Goal: Task Accomplishment & Management: Manage account settings

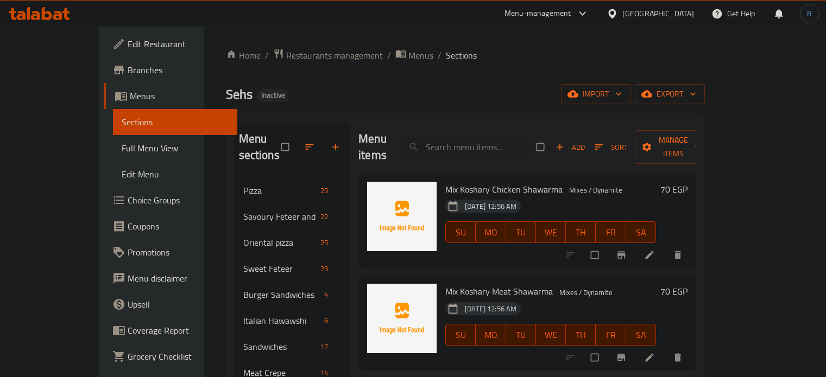
scroll to position [217, 0]
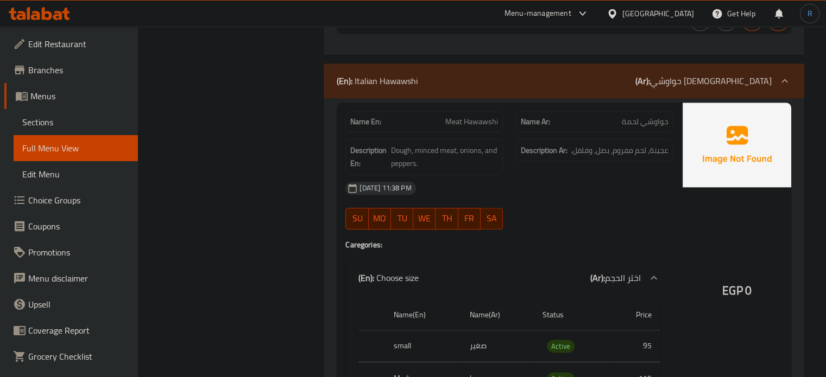
scroll to position [34277, 0]
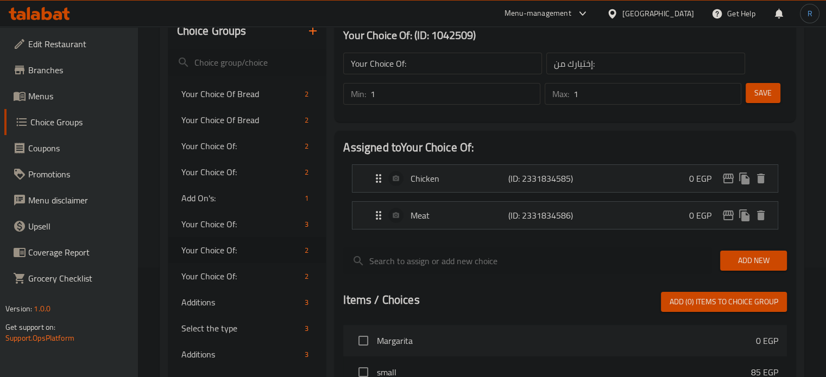
scroll to position [55, 0]
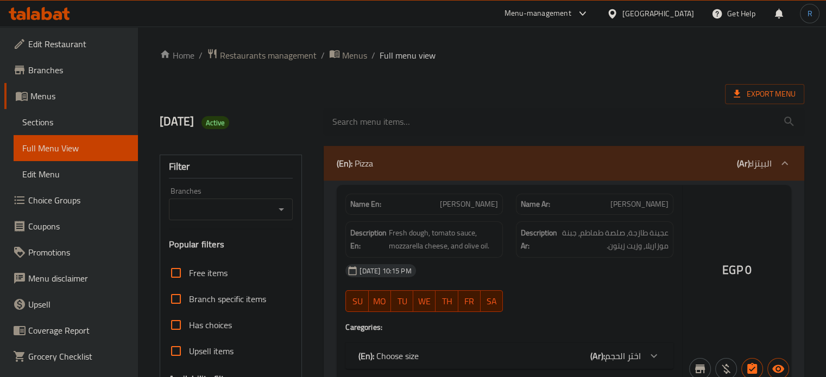
click at [174, 165] on div "Filter" at bounding box center [231, 166] width 124 height 23
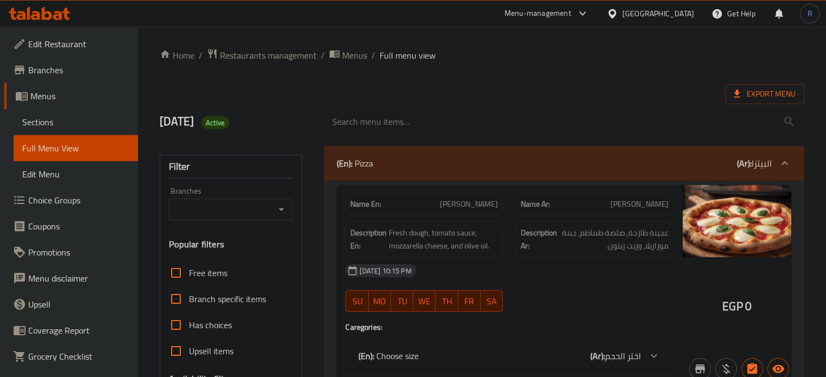
checkbox input "true"
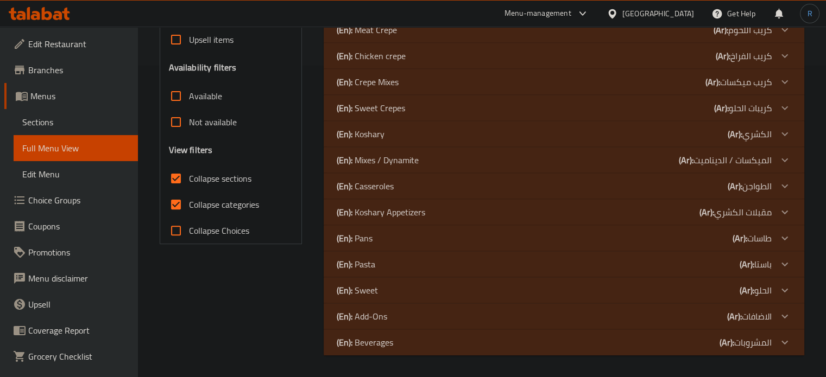
scroll to position [311, 0]
click at [382, 161] on p "(En): Mixes / Dynamite" at bounding box center [378, 160] width 82 height 13
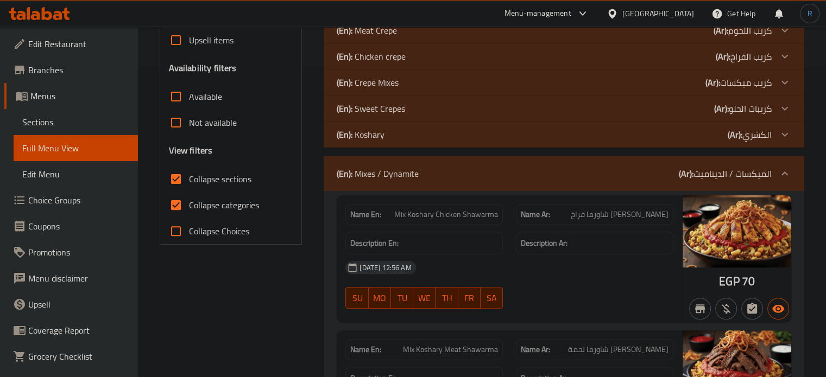
click at [374, 129] on p "(En): Koshary" at bounding box center [361, 134] width 48 height 13
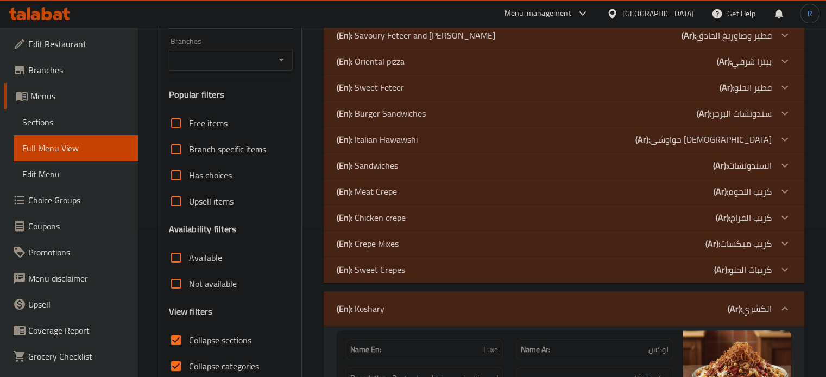
scroll to position [148, 0]
click at [388, 145] on p "(En): Italian Hawawshi" at bounding box center [377, 141] width 81 height 13
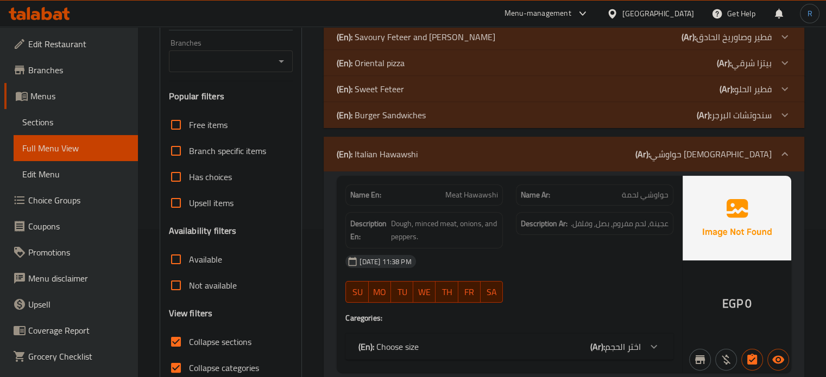
click at [452, 194] on span "Meat Hawawshi" at bounding box center [471, 194] width 53 height 11
copy span "Meat Hawawshi"
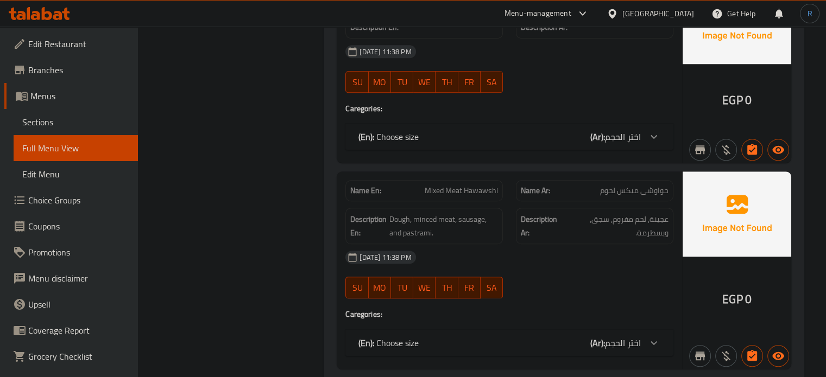
click at [364, 191] on strong "Name En:" at bounding box center [365, 190] width 31 height 11
copy strong "Name En:"
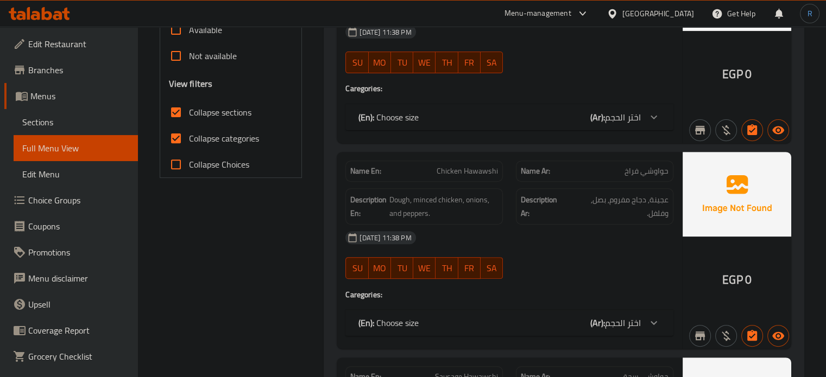
scroll to position [382, 0]
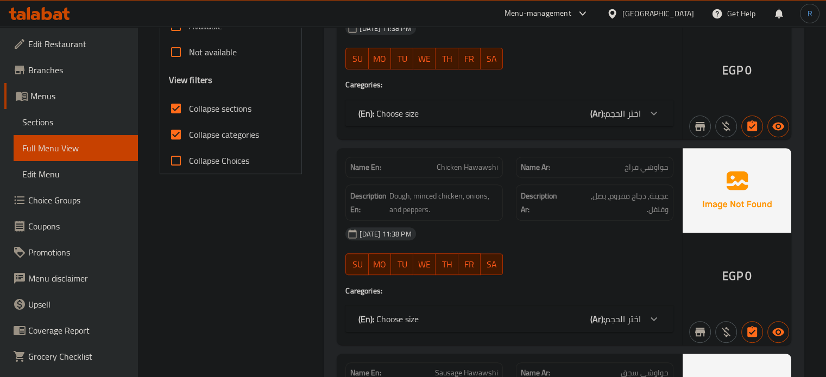
click at [204, 138] on span "Collapse categories" at bounding box center [224, 134] width 70 height 13
click at [189, 138] on input "Collapse categories" at bounding box center [176, 135] width 26 height 26
checkbox input "false"
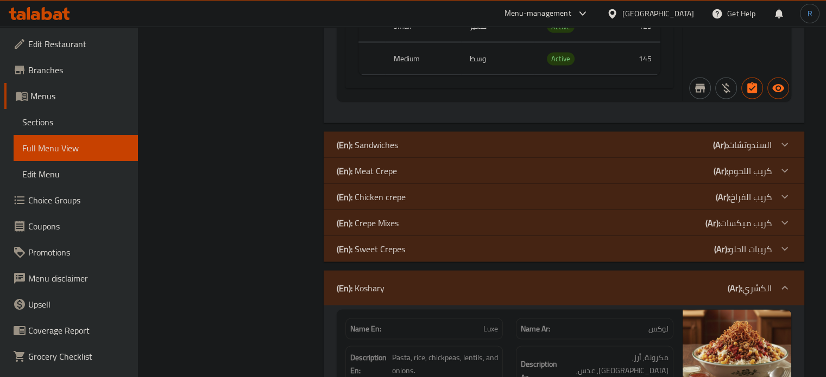
scroll to position [2174, 0]
